Goal: Information Seeking & Learning: Learn about a topic

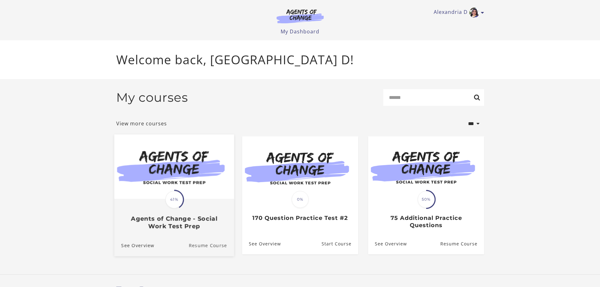
click at [222, 244] on link "Resume Course" at bounding box center [211, 245] width 45 height 21
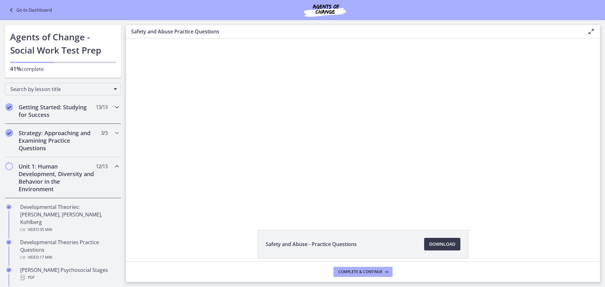
click at [68, 115] on h2 "Getting Started: Studying for Success" at bounding box center [57, 110] width 77 height 15
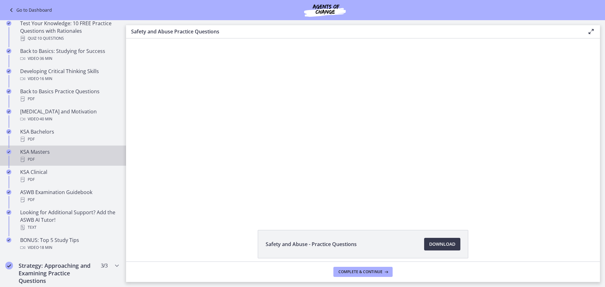
scroll to position [189, 0]
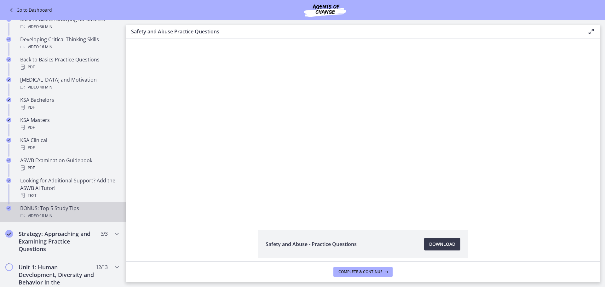
click at [96, 209] on div "BONUS: Top 5 Study Tips Video · 18 min" at bounding box center [69, 211] width 98 height 15
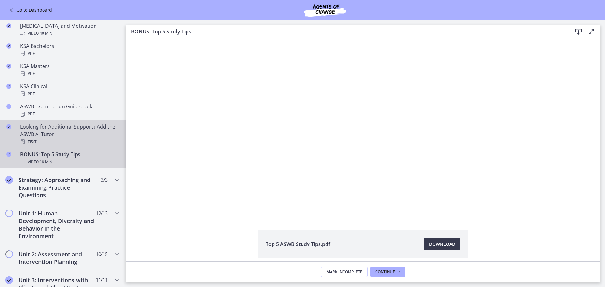
scroll to position [252, 0]
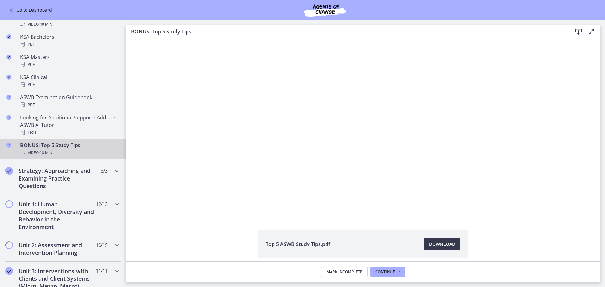
click at [67, 177] on h2 "Strategy: Approaching and Examining Practice Questions" at bounding box center [57, 178] width 77 height 23
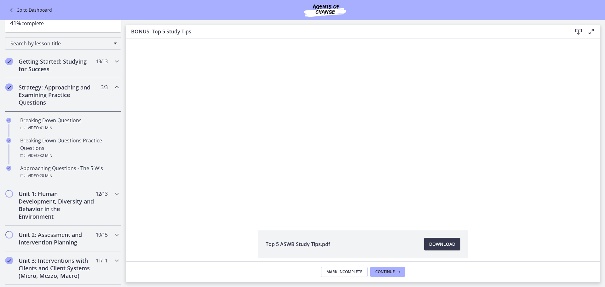
scroll to position [30, 0]
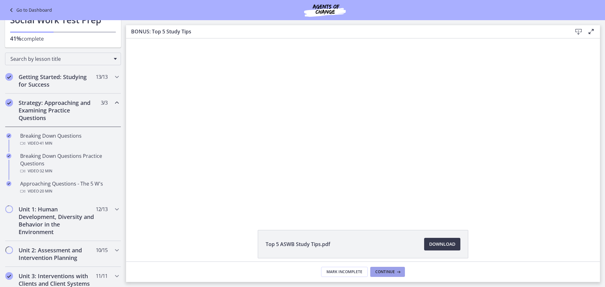
click at [389, 275] on button "Continue" at bounding box center [387, 272] width 35 height 10
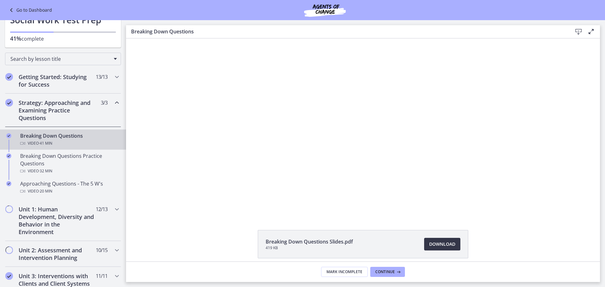
click at [443, 244] on span "Download Opens in a new window" at bounding box center [442, 244] width 26 height 8
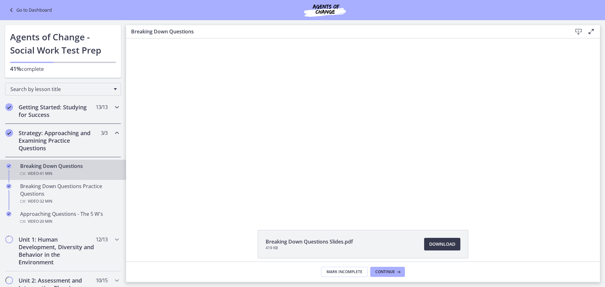
click at [80, 115] on h2 "Getting Started: Studying for Success" at bounding box center [57, 110] width 77 height 15
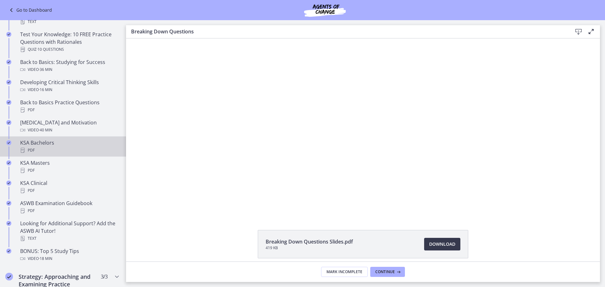
scroll to position [158, 0]
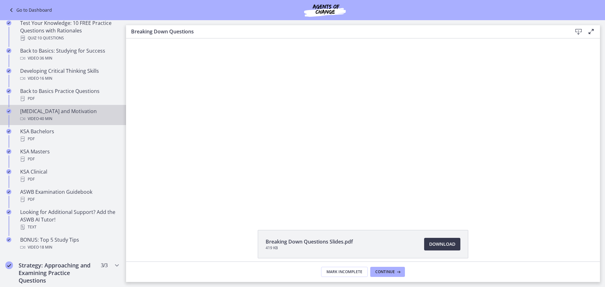
click at [77, 106] on link "[MEDICAL_DATA] and Motivation Video · 40 min" at bounding box center [63, 115] width 126 height 20
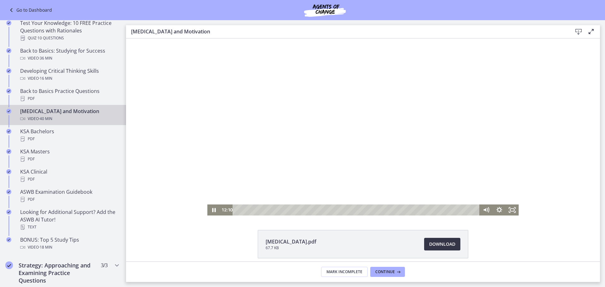
scroll to position [27, 0]
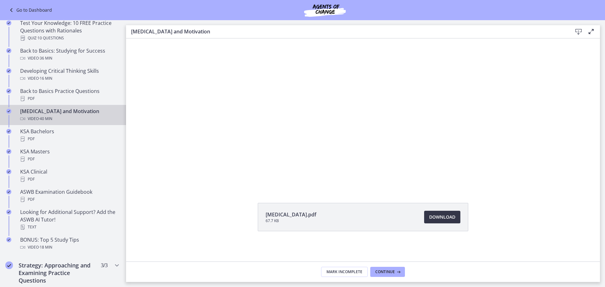
click at [438, 214] on span "Download Opens in a new window" at bounding box center [442, 217] width 26 height 8
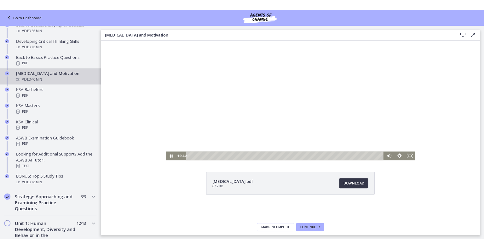
scroll to position [0, 0]
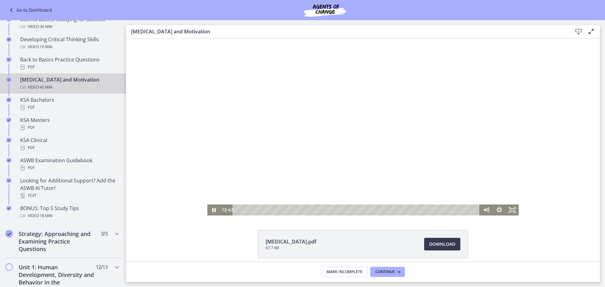
click at [347, 126] on div at bounding box center [362, 126] width 311 height 177
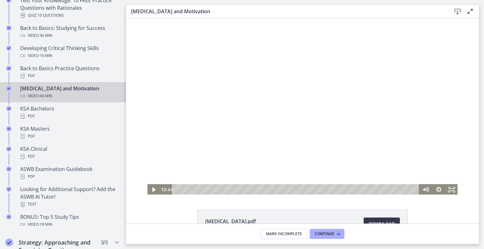
scroll to position [218, 0]
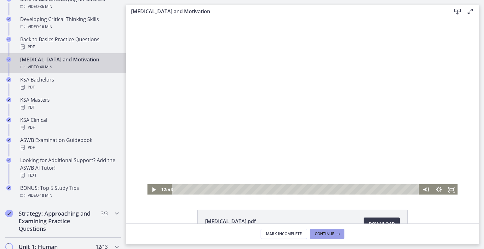
click at [334, 234] on icon at bounding box center [337, 234] width 6 height 5
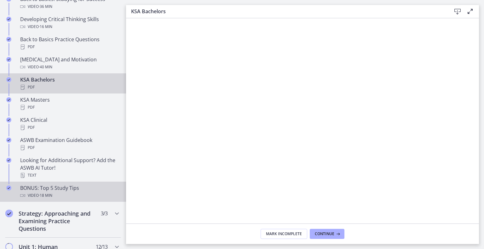
click at [85, 194] on div "Video · 18 min" at bounding box center [69, 196] width 98 height 8
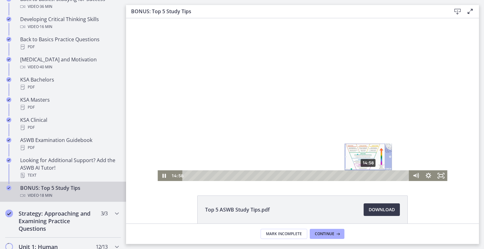
click at [366, 176] on div "14:58" at bounding box center [296, 175] width 219 height 11
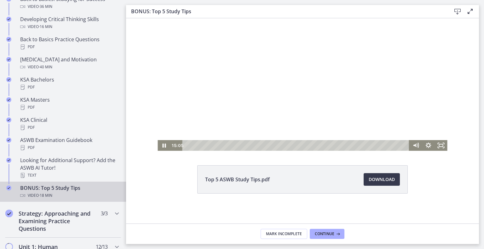
click at [270, 77] on div at bounding box center [303, 69] width 290 height 163
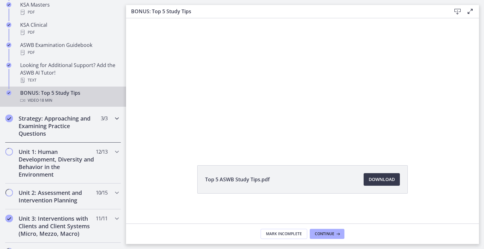
scroll to position [376, 0]
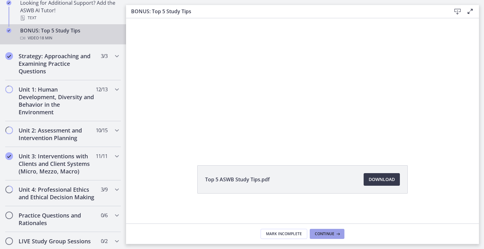
click at [317, 237] on button "Continue" at bounding box center [327, 234] width 35 height 10
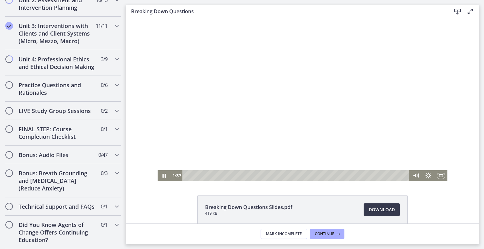
click at [313, 91] on div at bounding box center [303, 99] width 290 height 163
